Goal: Use online tool/utility: Utilize a website feature to perform a specific function

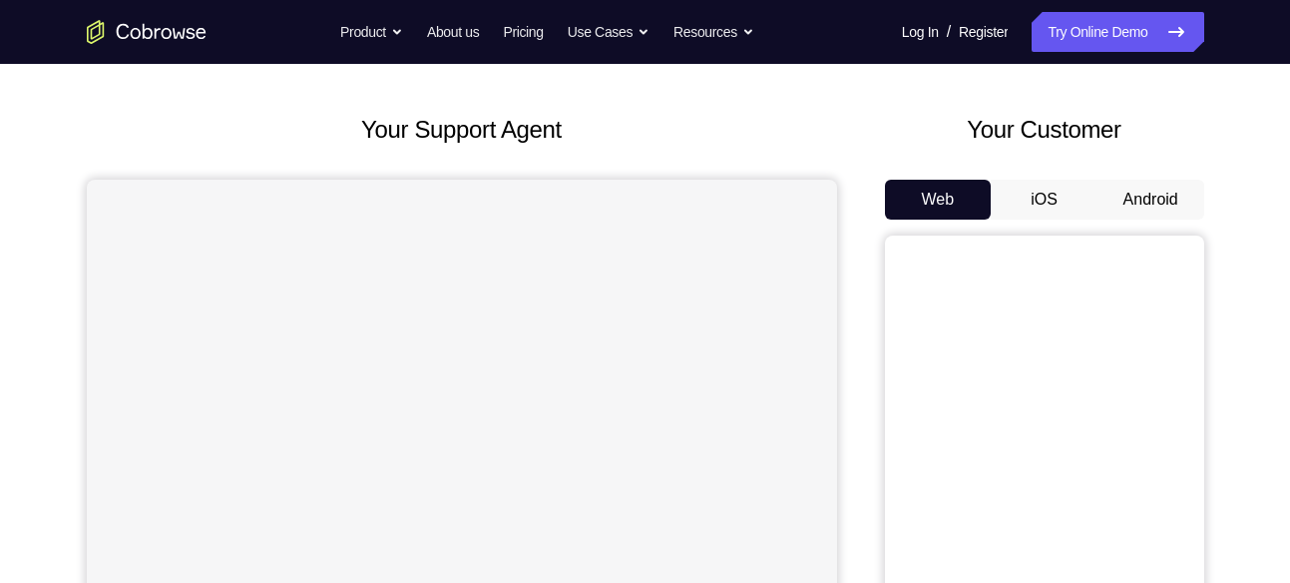
scroll to position [45, 0]
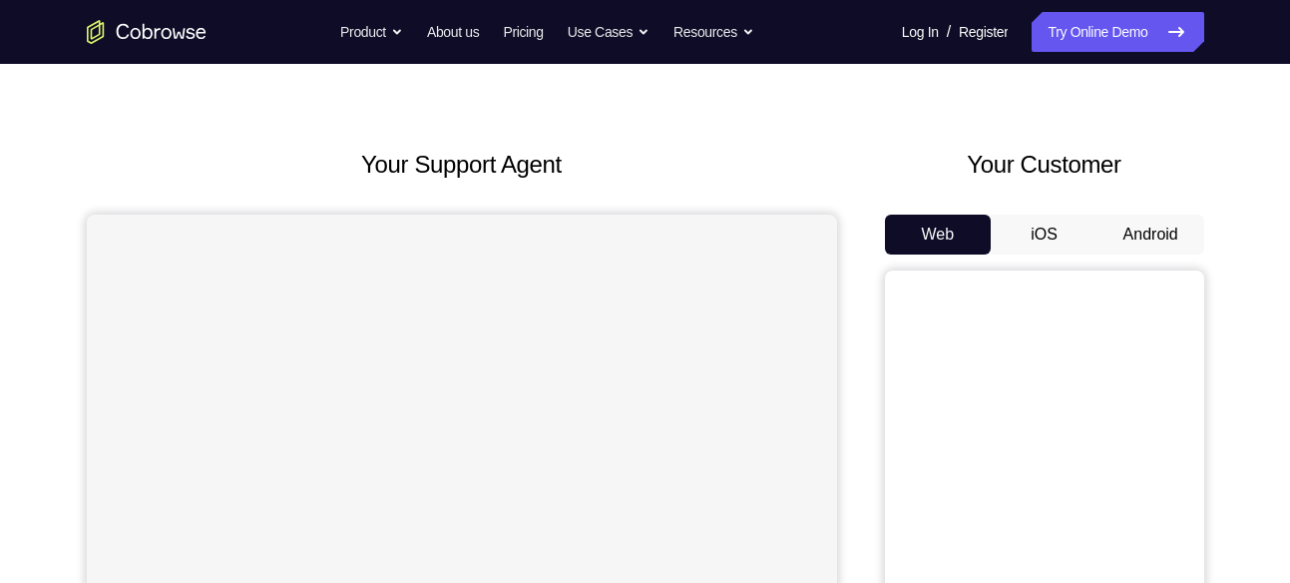
click at [1135, 234] on button "Android" at bounding box center [1151, 235] width 107 height 40
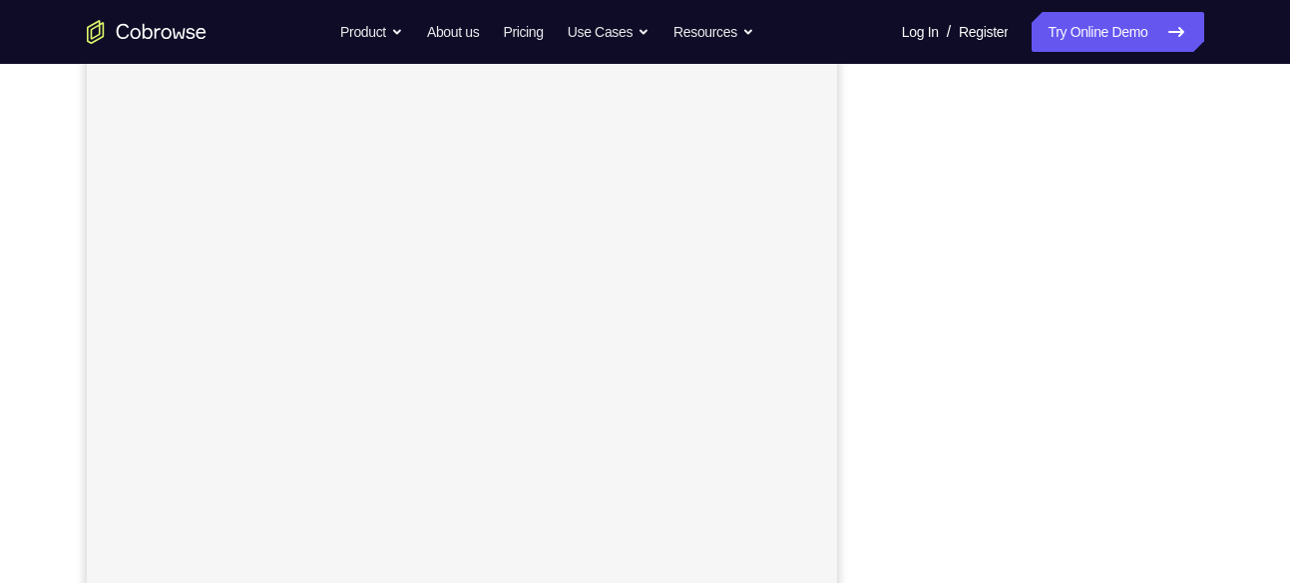
scroll to position [296, 0]
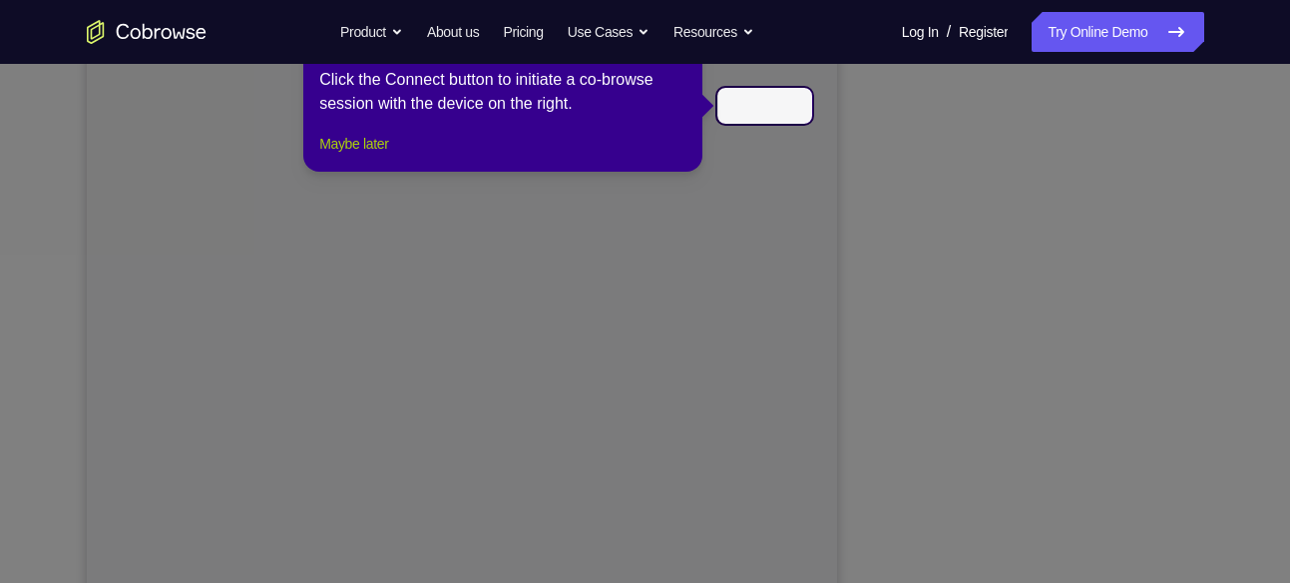
click at [364, 156] on button "Maybe later" at bounding box center [353, 144] width 69 height 24
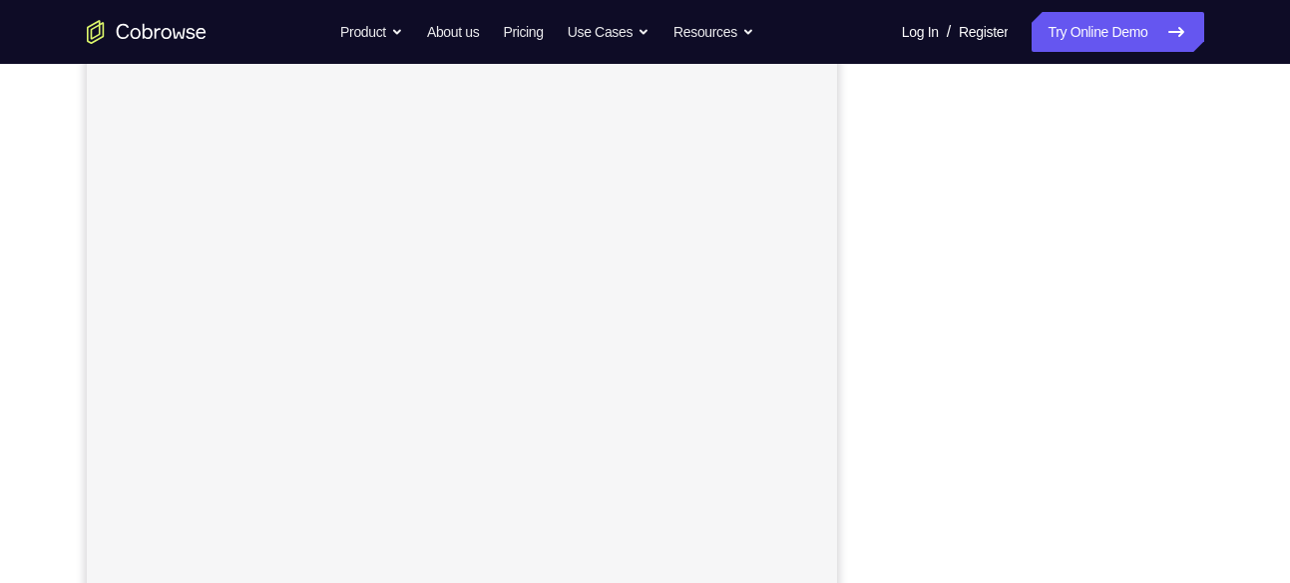
scroll to position [114, 0]
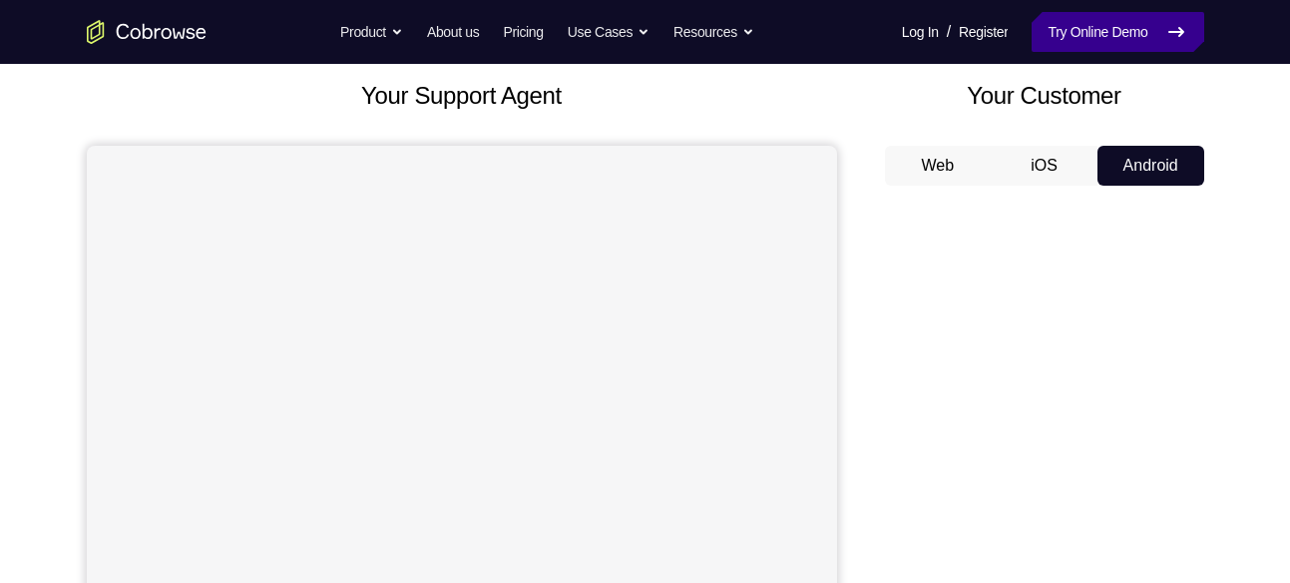
click at [1112, 27] on link "Try Online Demo" at bounding box center [1118, 32] width 172 height 40
click at [1112, 28] on link "Try Online Demo" at bounding box center [1118, 32] width 172 height 40
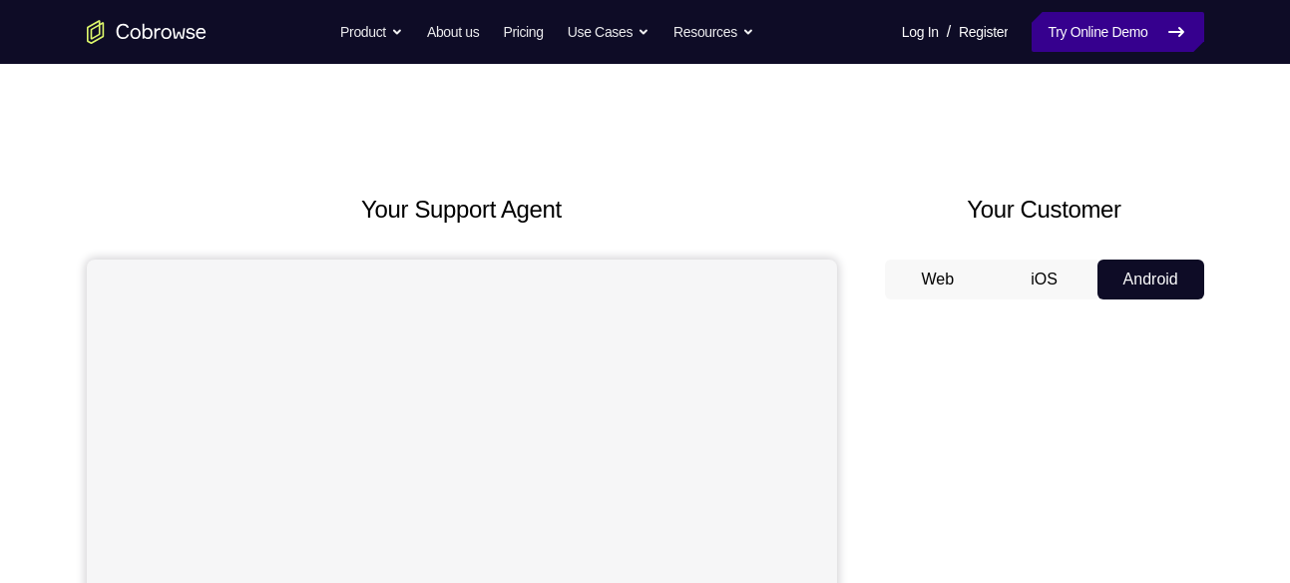
click at [1032, 47] on link "Try Online Demo" at bounding box center [1118, 32] width 172 height 40
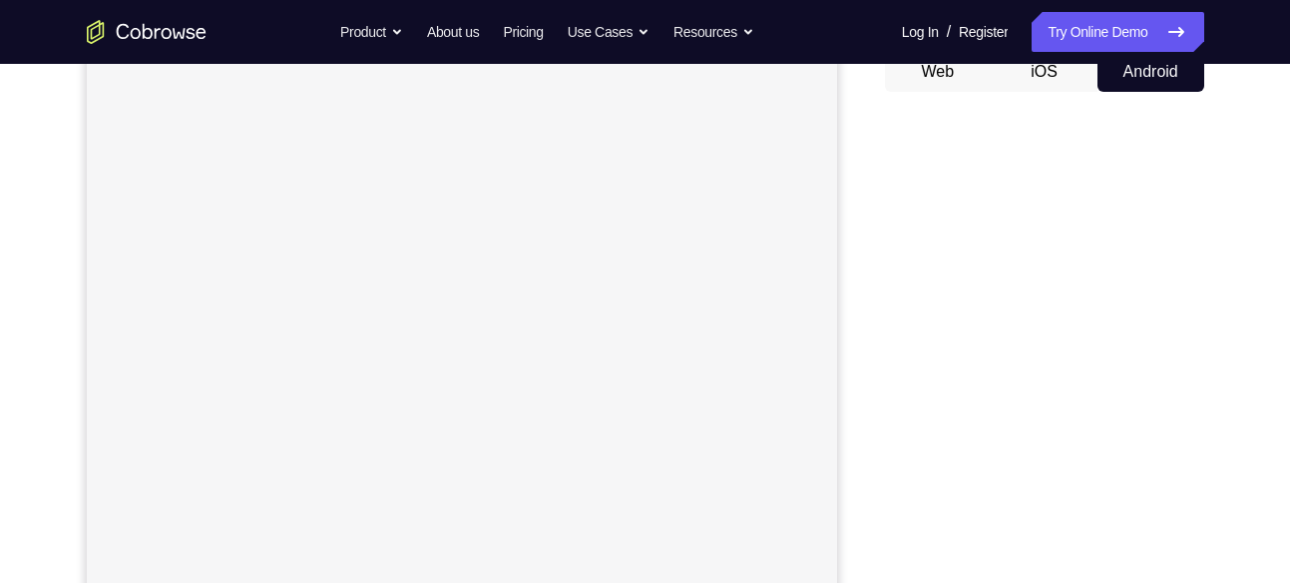
scroll to position [211, 0]
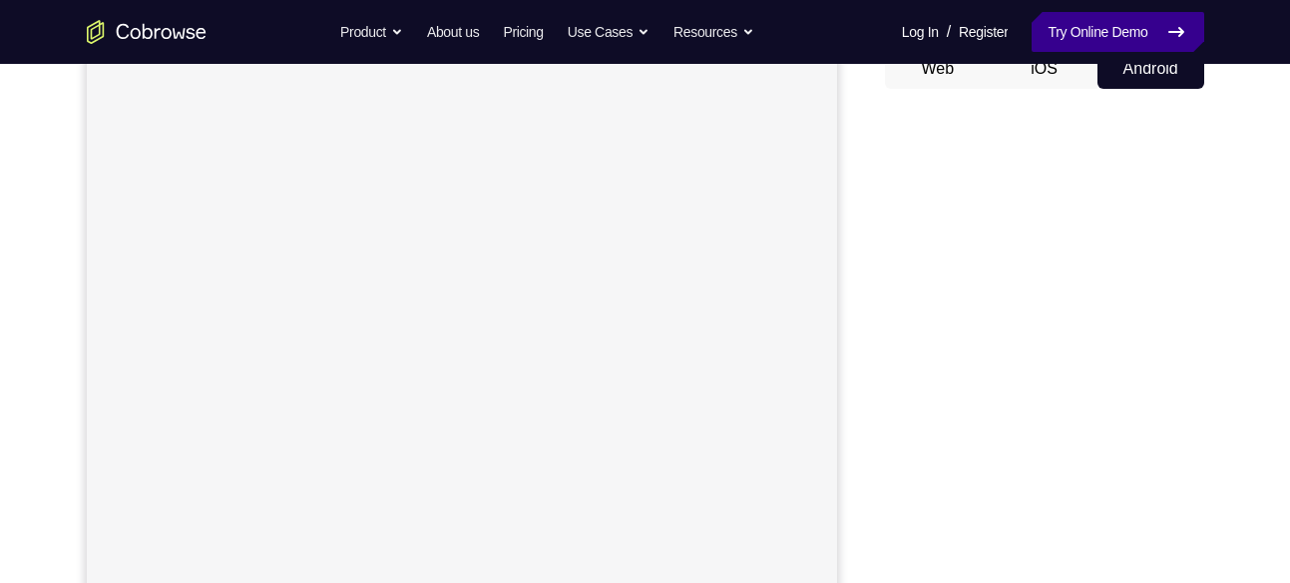
click at [1079, 40] on link "Try Online Demo" at bounding box center [1118, 32] width 172 height 40
click at [1078, 52] on nav "Go back Powerful, Flexible and Trustworthy. Avoid all extra friction for both A…" at bounding box center [645, 32] width 1290 height 64
click at [1086, 47] on link "Try Online Demo" at bounding box center [1118, 32] width 172 height 40
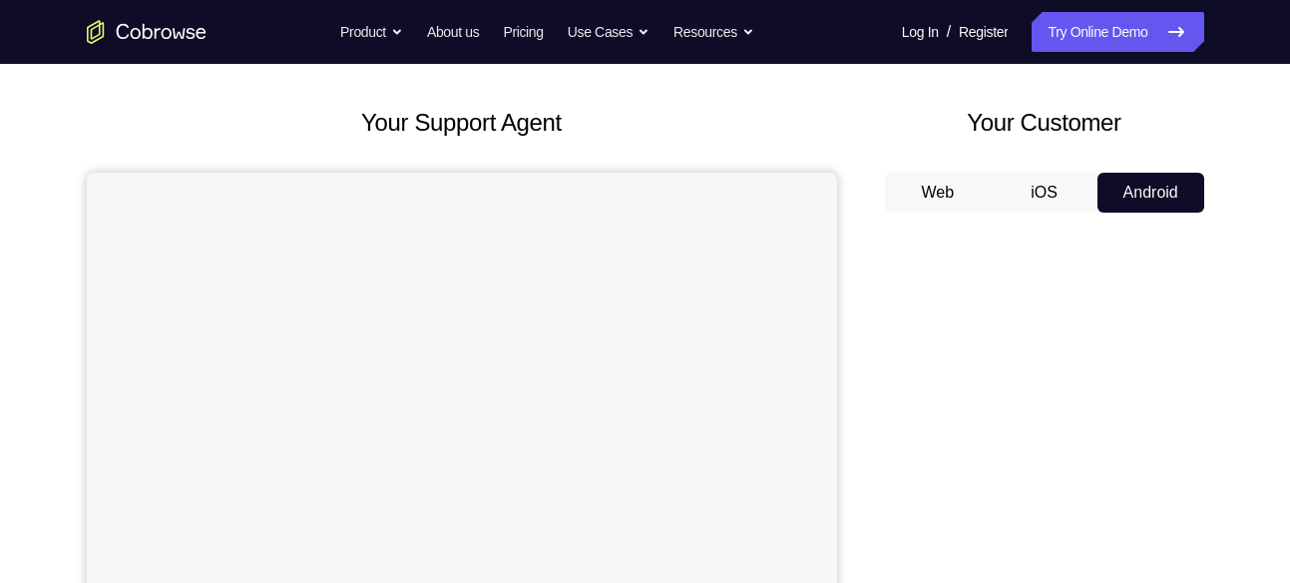
scroll to position [0, 0]
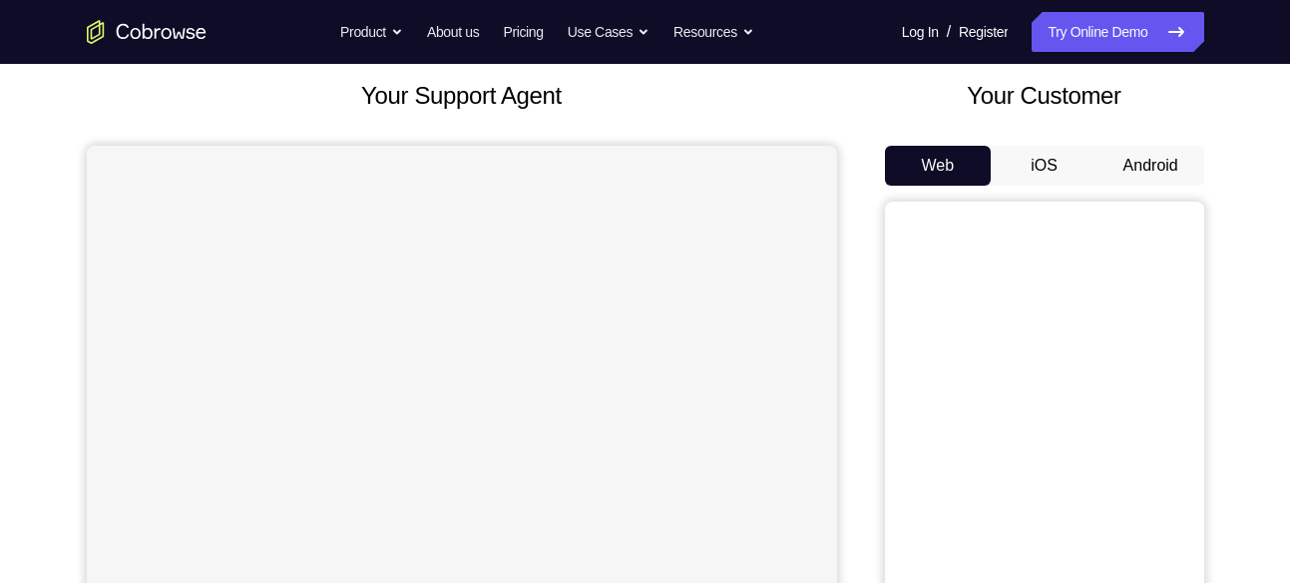
scroll to position [117, 0]
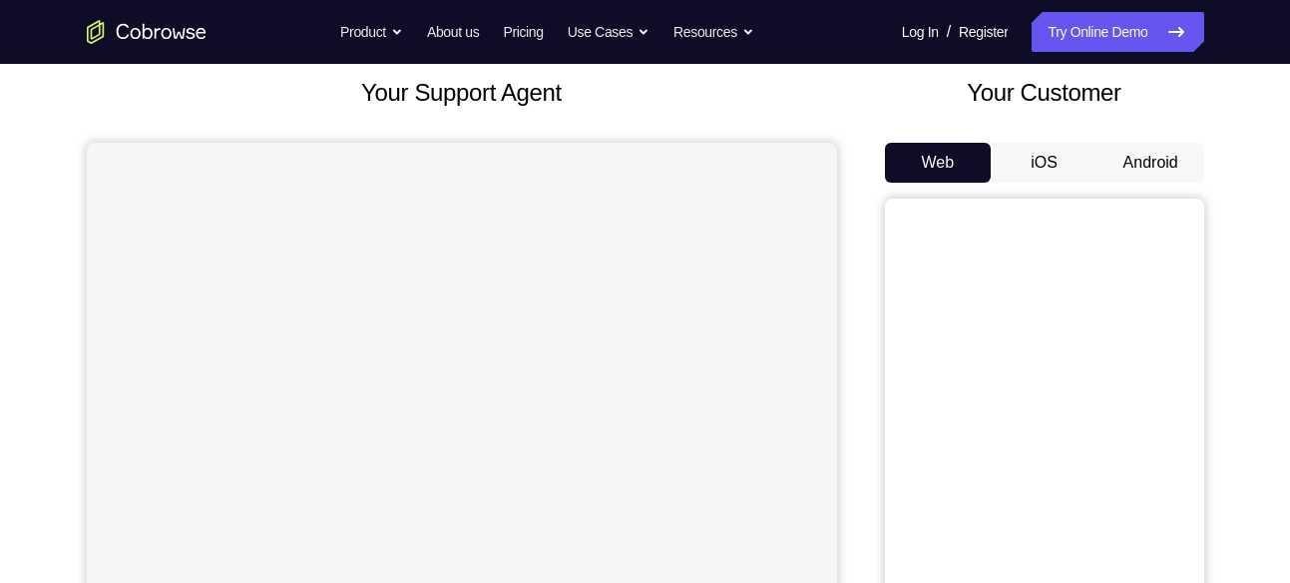
click at [1146, 174] on button "Android" at bounding box center [1151, 163] width 107 height 40
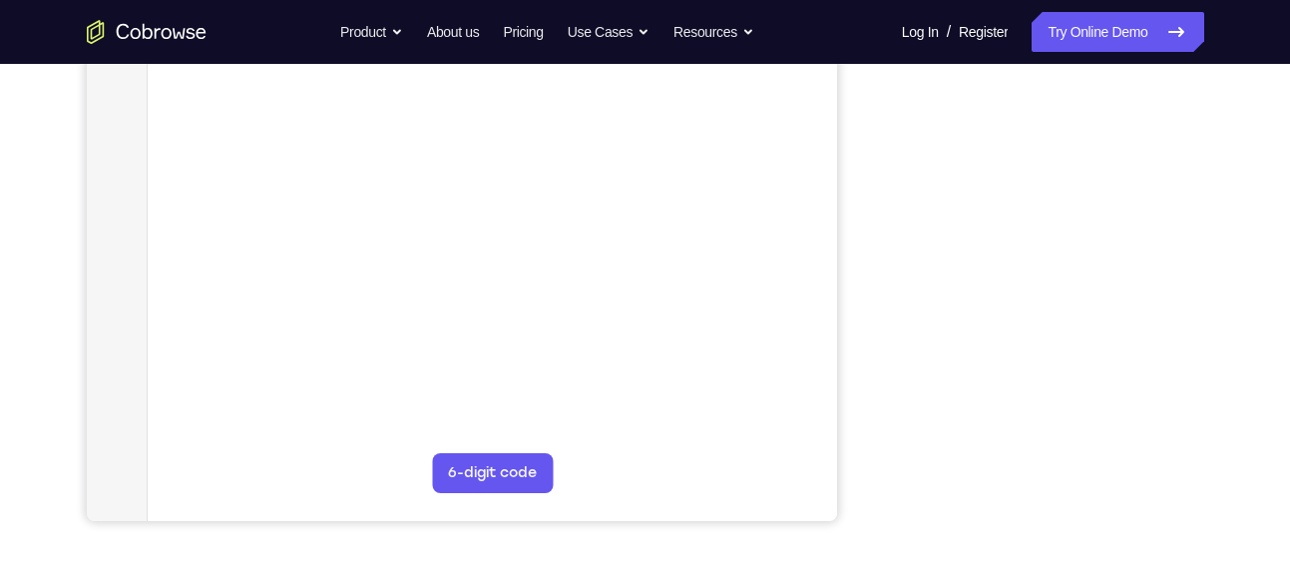
scroll to position [408, 0]
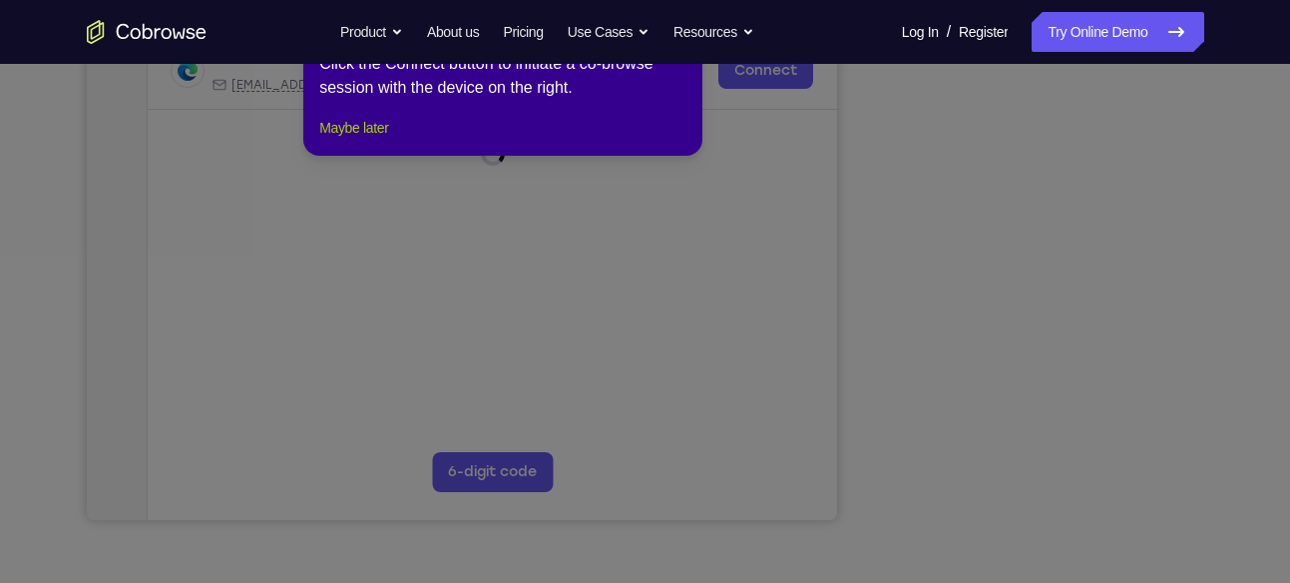
click at [388, 140] on button "Maybe later" at bounding box center [353, 128] width 69 height 24
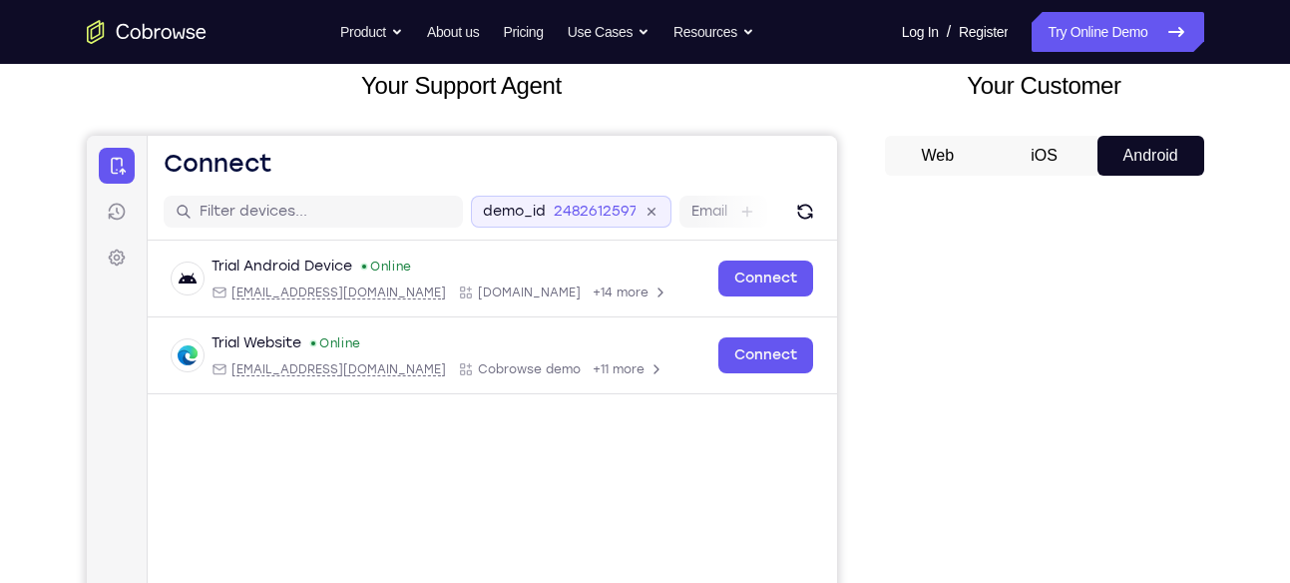
scroll to position [123, 0]
click at [805, 210] on icon "Refresh" at bounding box center [804, 213] width 20 height 20
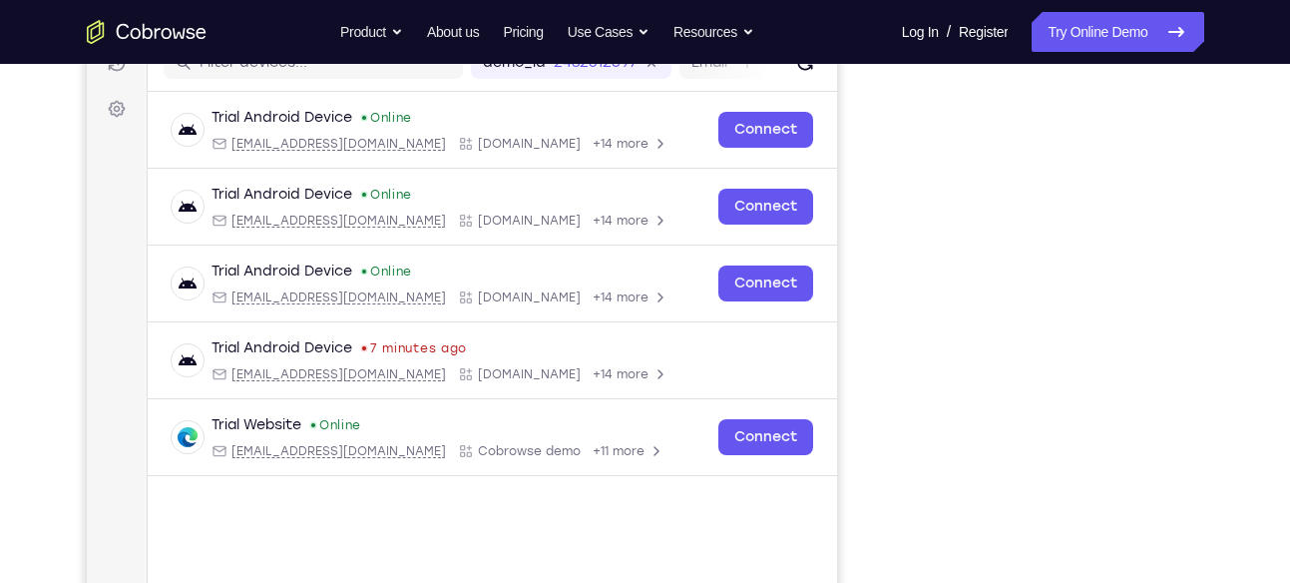
scroll to position [271, 0]
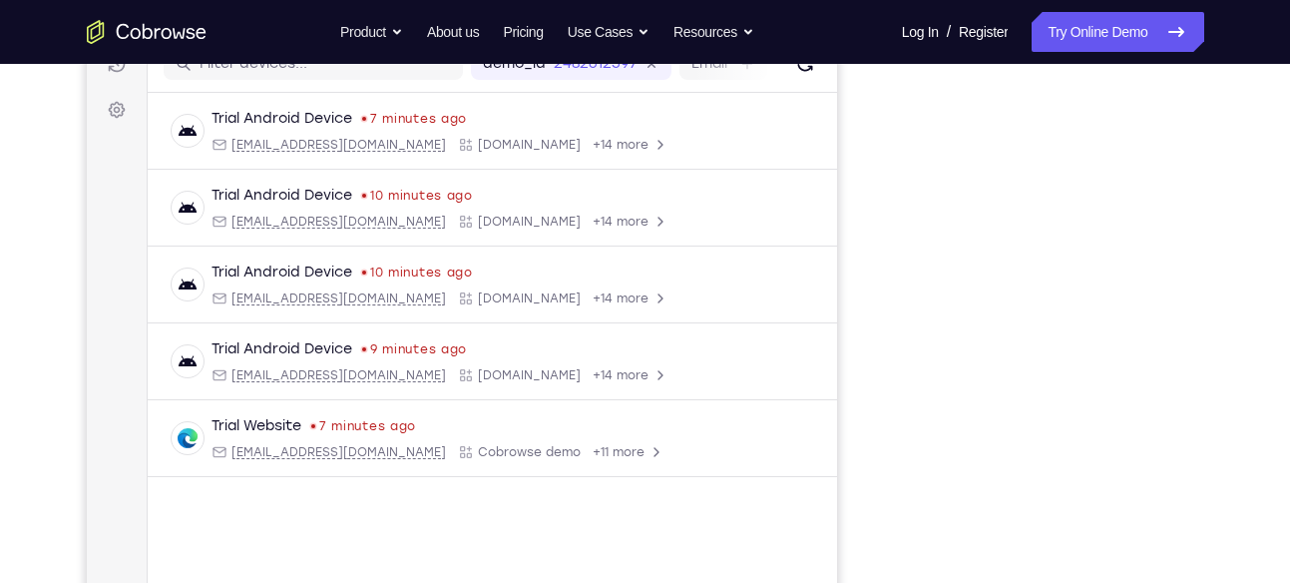
click at [883, 266] on div "Your Support Agent Your Customer Web iOS Android" at bounding box center [646, 289] width 1118 height 738
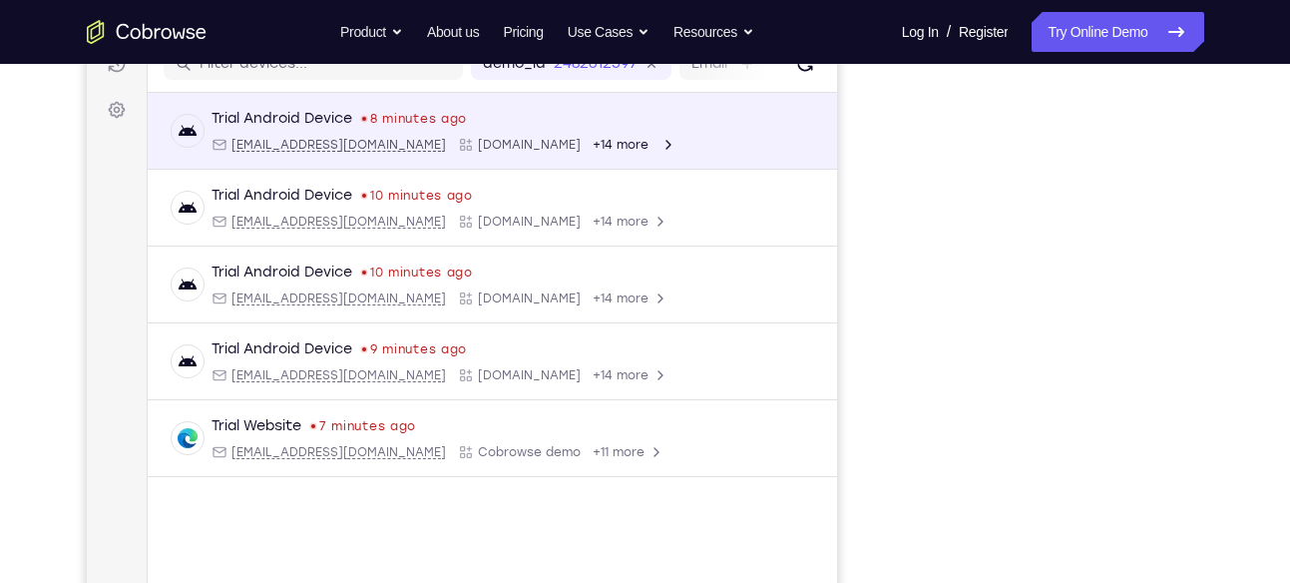
scroll to position [264, 0]
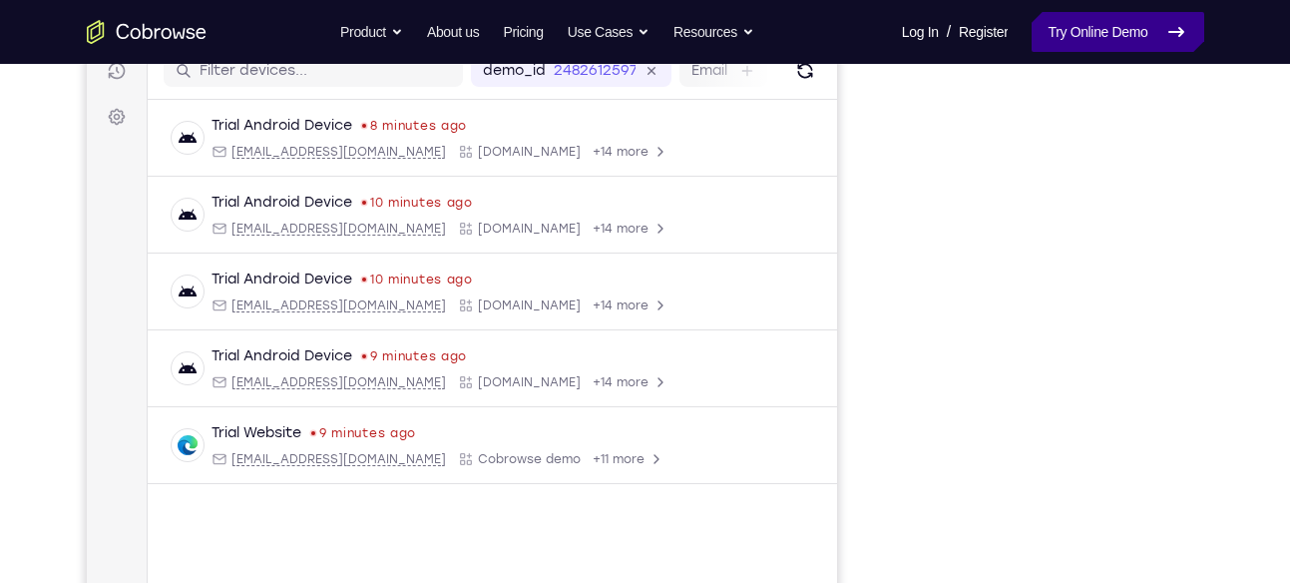
click at [1113, 28] on link "Try Online Demo" at bounding box center [1118, 32] width 172 height 40
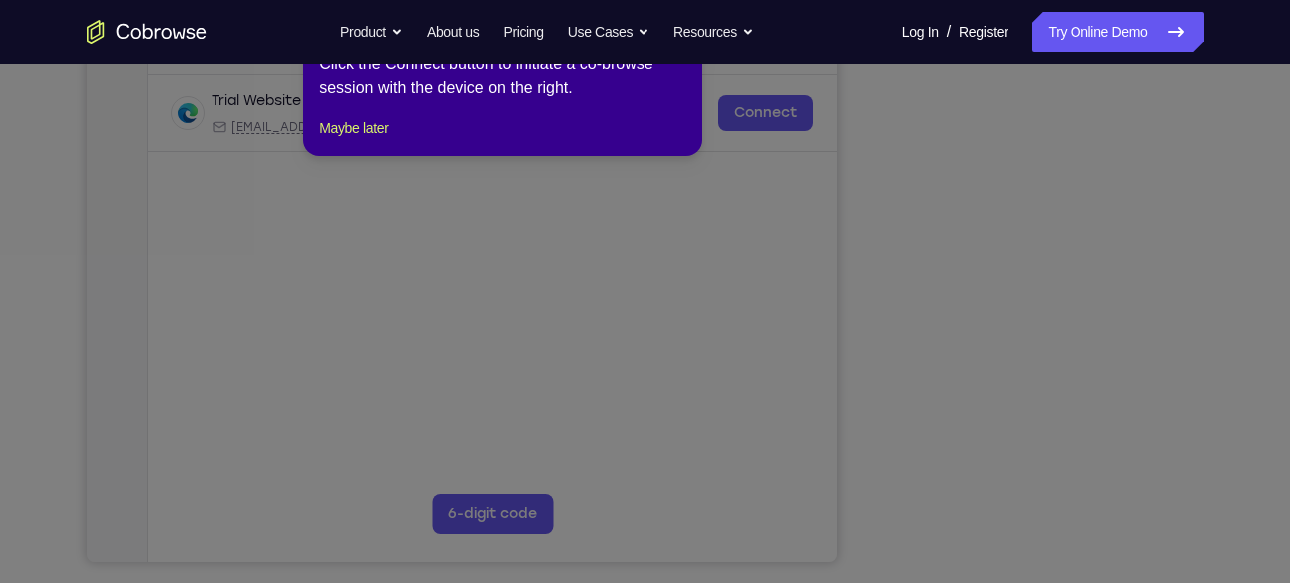
scroll to position [379, 0]
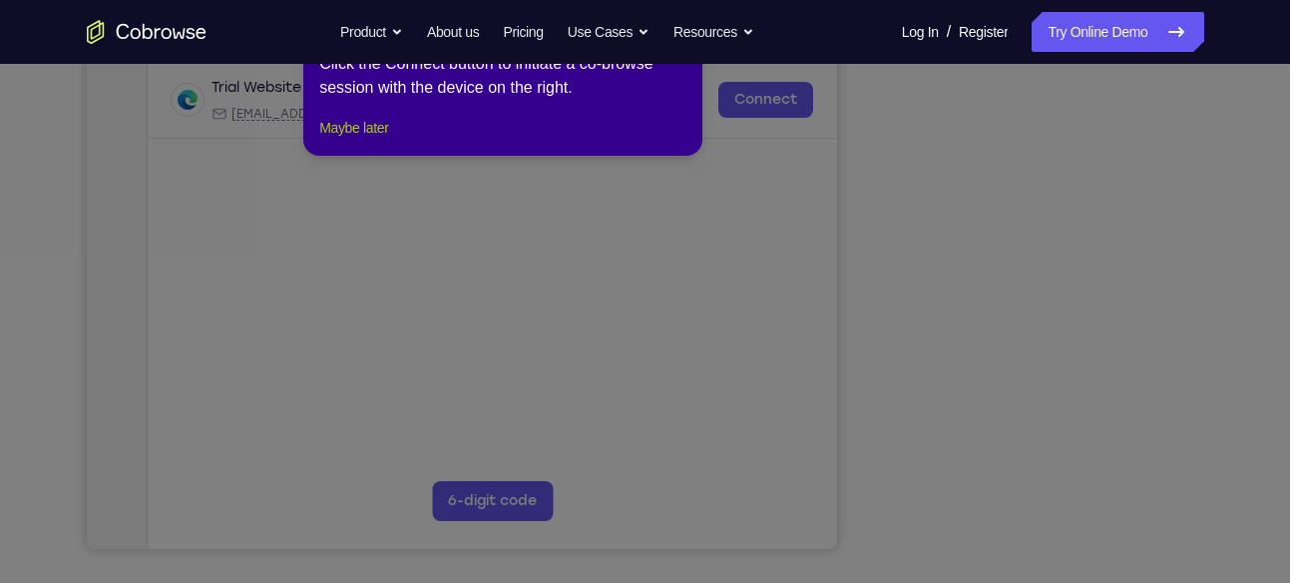
click at [349, 140] on button "Maybe later" at bounding box center [353, 128] width 69 height 24
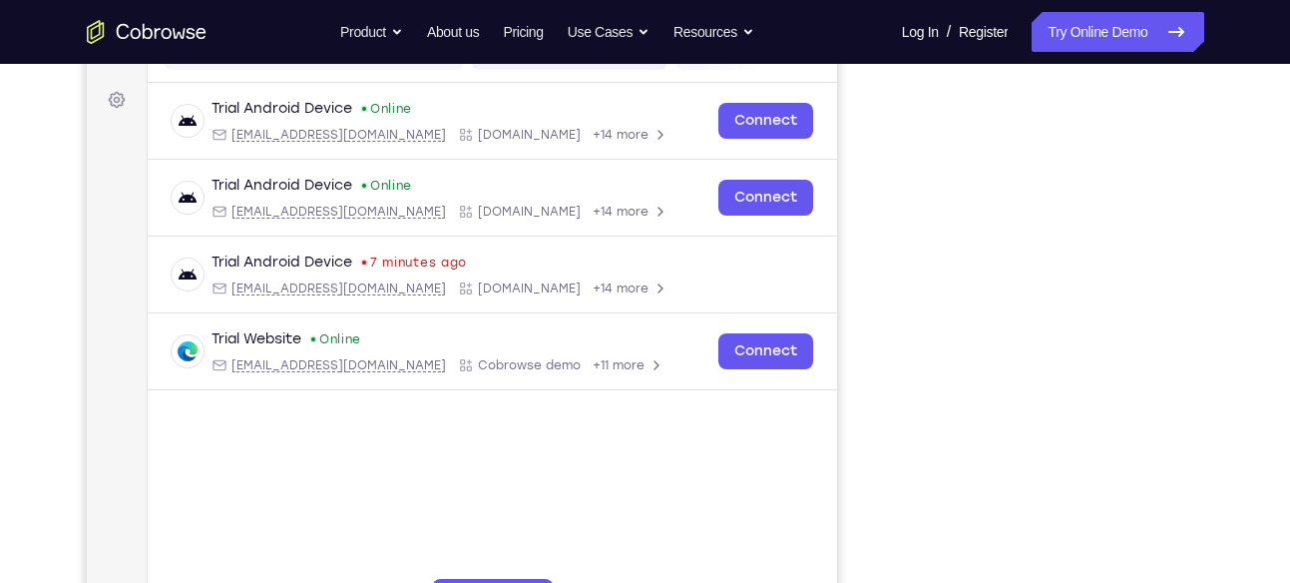
scroll to position [280, 0]
